Goal: Task Accomplishment & Management: Use online tool/utility

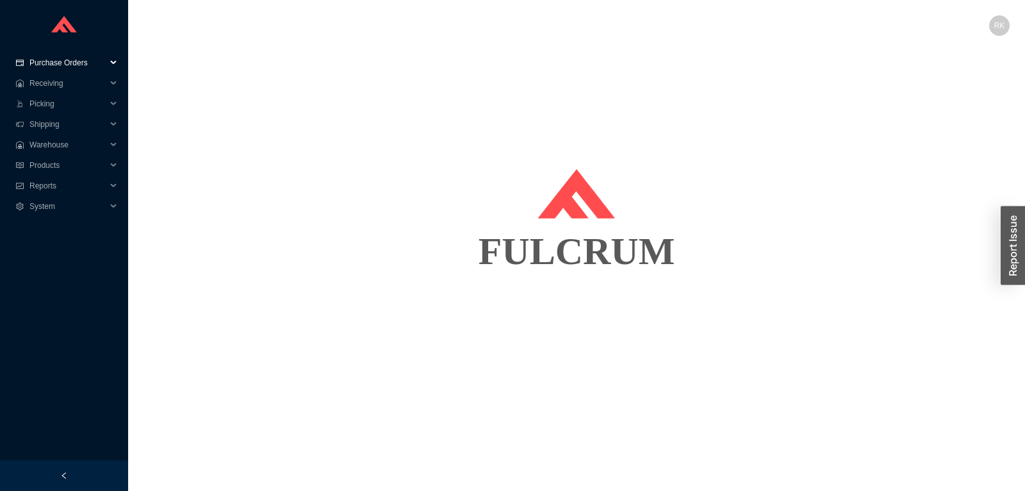
click at [73, 67] on span "Purchase Orders" at bounding box center [67, 63] width 77 height 21
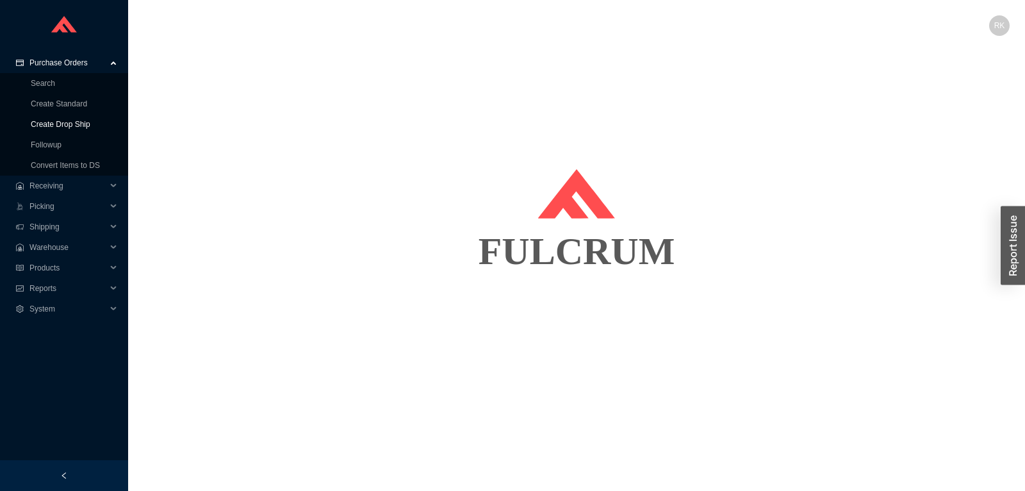
click at [61, 122] on link "Create Drop Ship" at bounding box center [61, 124] width 60 height 9
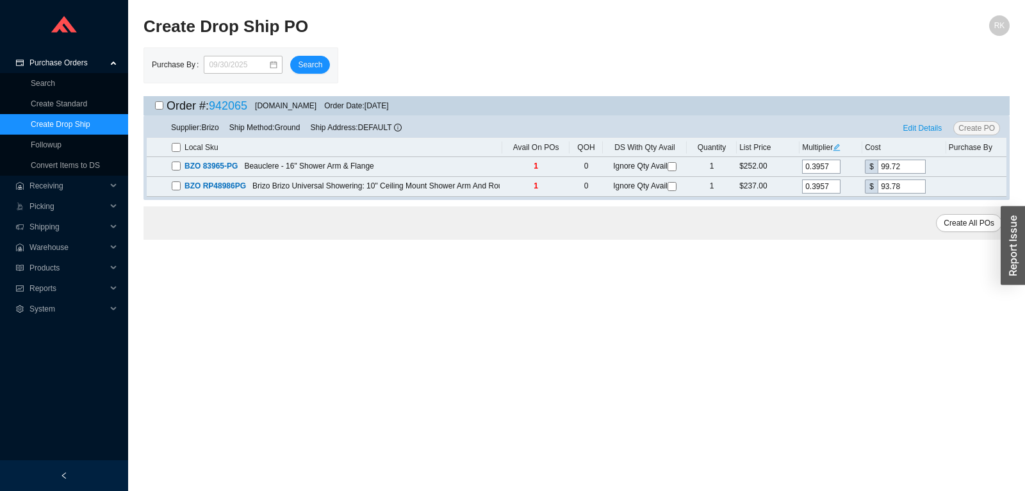
click at [159, 107] on input "checkbox" at bounding box center [159, 105] width 8 height 8
checkbox input "true"
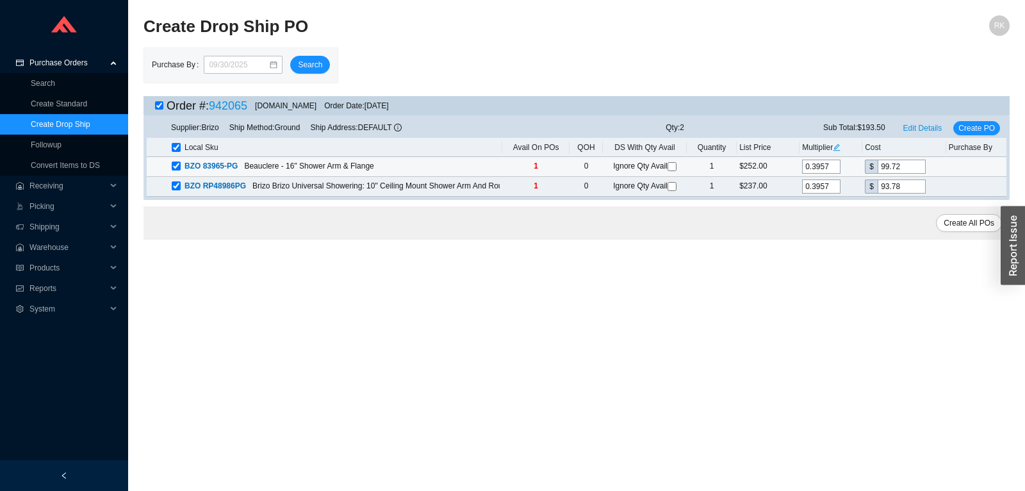
click at [675, 165] on input "checkbox" at bounding box center [672, 166] width 9 height 9
checkbox input "true"
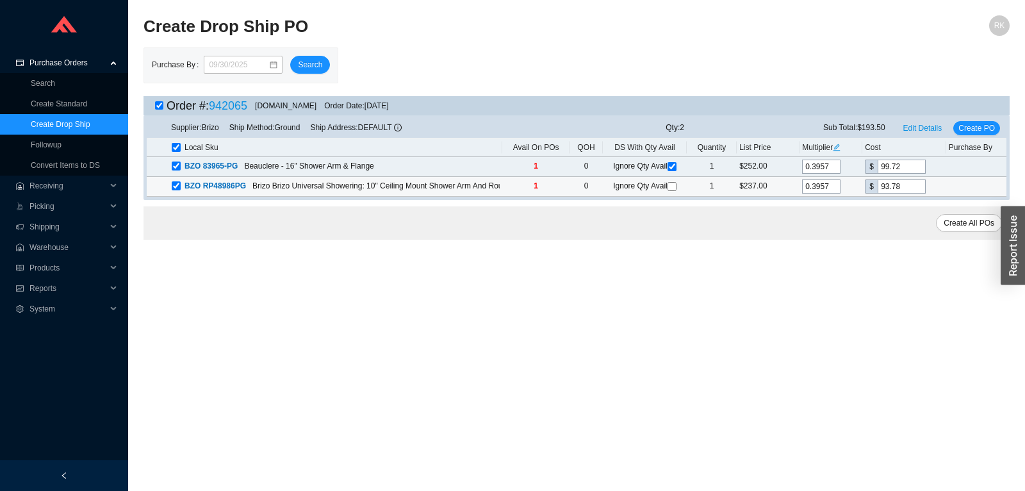
click at [673, 188] on input "checkbox" at bounding box center [672, 186] width 9 height 9
checkbox input "true"
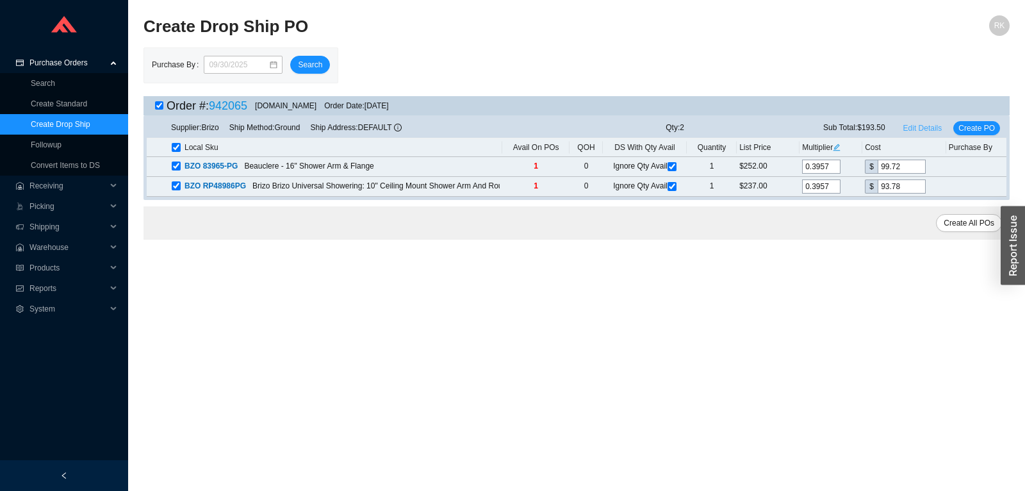
click at [936, 129] on span "Edit Details" at bounding box center [923, 128] width 39 height 13
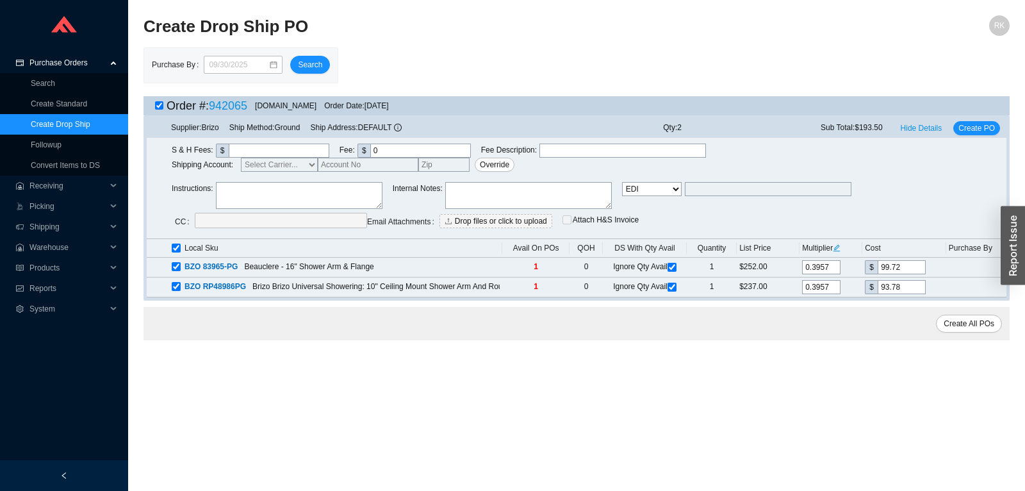
click at [622, 182] on select "Email Email Buyer EDI Do Not Send" at bounding box center [652, 189] width 60 height 14
select select "5"
click option "Email Buyer" at bounding box center [0, 0] width 0 height 0
type input "[EMAIL_ADDRESS][DOMAIN_NAME]"
click at [968, 137] on div "Supplier: Brizo Ship Method: Ground Ship Address: DEFAULT Qty: 2 Sub Total: $19…" at bounding box center [577, 129] width 860 height 20
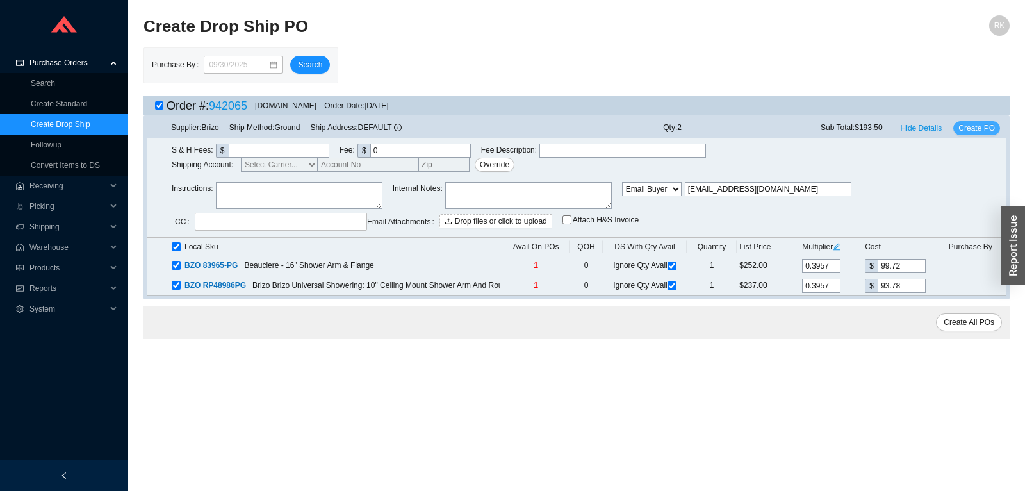
click at [970, 130] on span "Create PO" at bounding box center [977, 128] width 37 height 13
